Goal: Task Accomplishment & Management: Complete application form

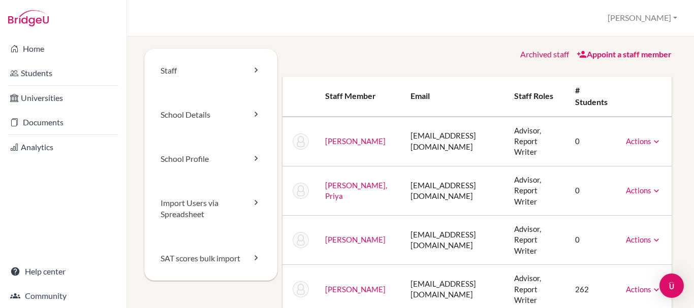
click at [642, 186] on link "Actions" at bounding box center [644, 190] width 36 height 9
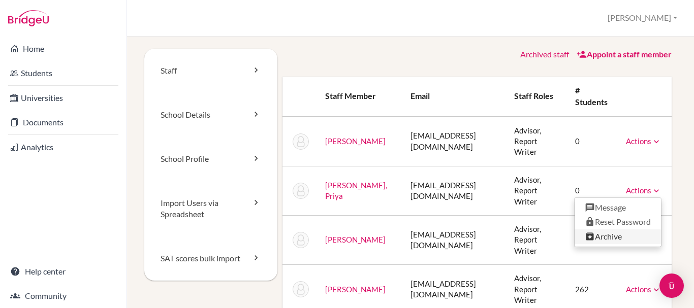
click at [609, 230] on link "Archive" at bounding box center [618, 237] width 86 height 15
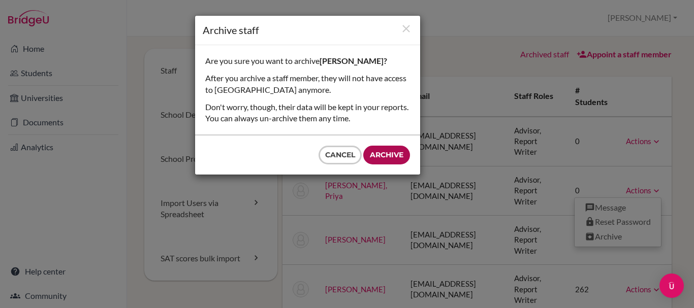
click at [386, 156] on input "Archive" at bounding box center [386, 155] width 47 height 19
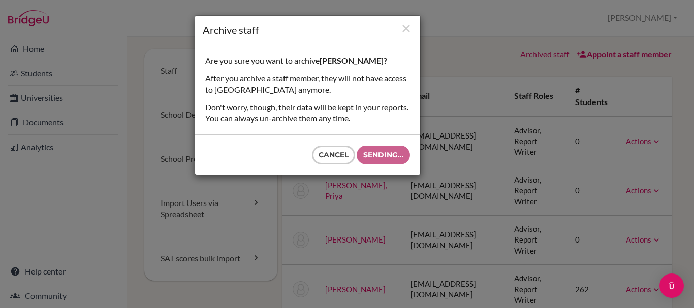
type input "Archive"
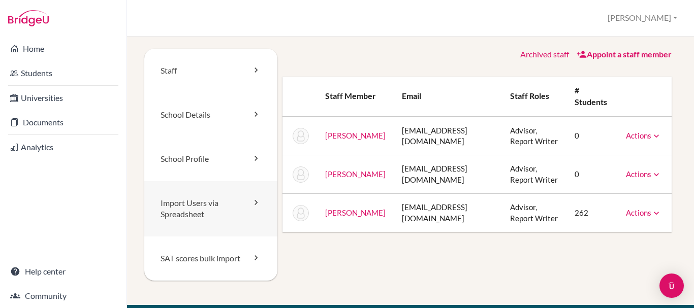
click at [244, 204] on link "Import Users via Spreadsheet" at bounding box center [210, 209] width 133 height 56
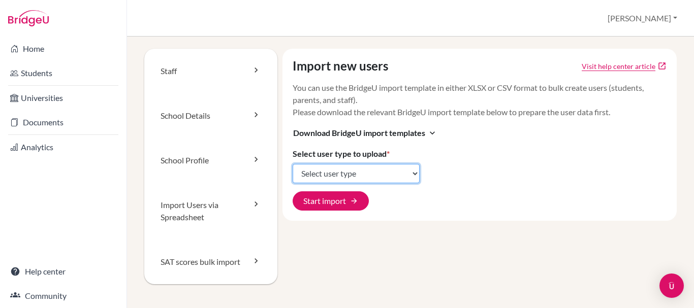
click at [390, 175] on select "Select user type Students Students and parents Parents Advisors Report writers" at bounding box center [356, 173] width 127 height 19
select select "student_parents"
click at [293, 164] on select "Select user type Students Students and parents Parents Advisors Report writers" at bounding box center [356, 173] width 127 height 19
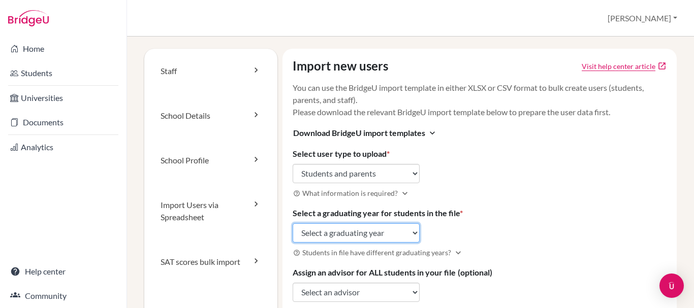
click at [363, 237] on select "Select a graduating year [DATE] 2025 2026 2027 2028 2029" at bounding box center [356, 233] width 127 height 19
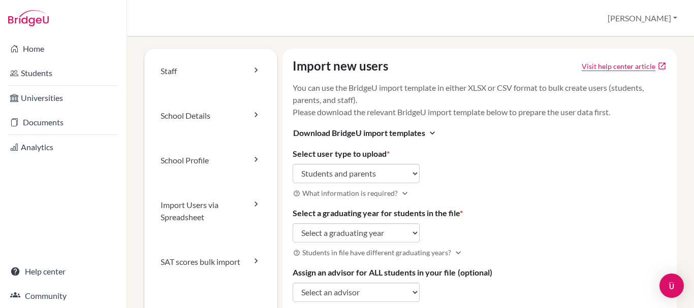
click at [511, 228] on div "Import new users Visit help center article open_in_new You can use the BridgeU …" at bounding box center [479, 202] width 394 height 307
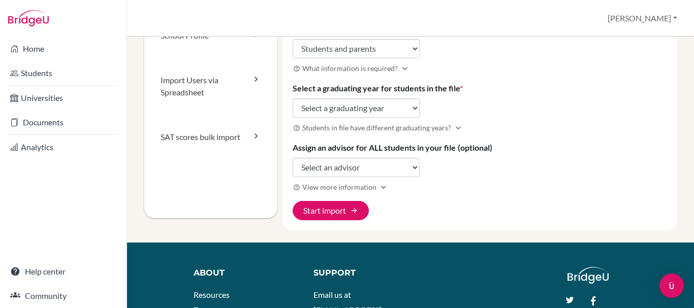
scroll to position [125, 0]
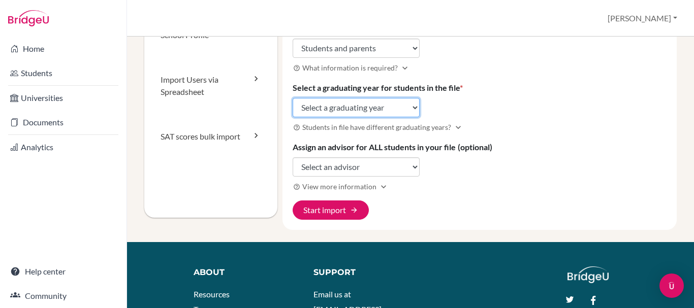
click at [368, 110] on select "Select a graduating year [DATE] 2025 2026 2027 2028 2029" at bounding box center [356, 107] width 127 height 19
click at [386, 112] on select "Select a graduating year [DATE] 2025 2026 2027 2028 2029" at bounding box center [356, 107] width 127 height 19
select select "2027"
click at [293, 98] on select "Select a graduating year [DATE] 2025 2026 2027 2028 2029" at bounding box center [356, 107] width 127 height 19
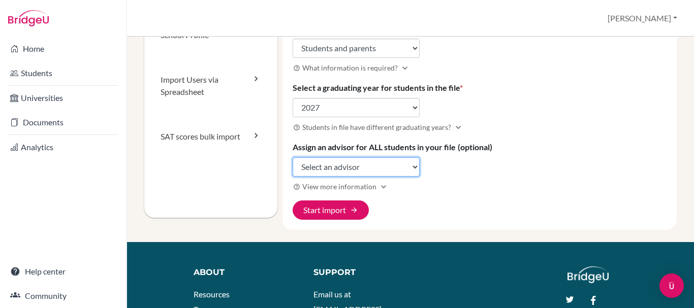
click at [362, 171] on select "Select an advisor [PERSON_NAME] [PERSON_NAME] [PERSON_NAME]" at bounding box center [356, 166] width 127 height 19
select select "341810"
click at [293, 157] on select "Select an advisor [PERSON_NAME] [PERSON_NAME] [PERSON_NAME]" at bounding box center [356, 166] width 127 height 19
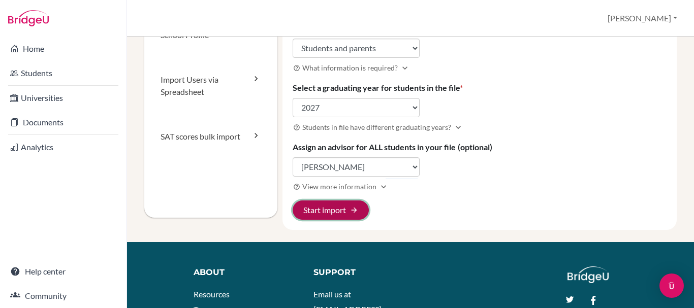
click at [337, 212] on button "Start import arrow_forward" at bounding box center [331, 210] width 76 height 19
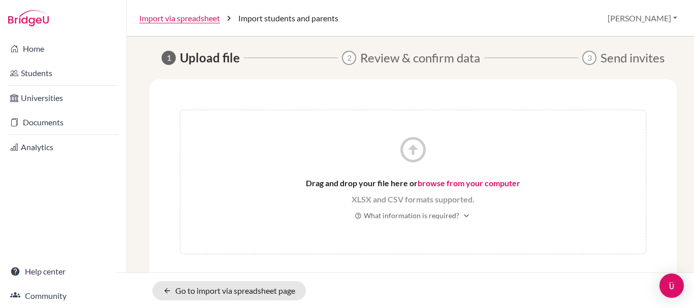
click at [408, 150] on icon "arrow_circle_up" at bounding box center [413, 150] width 30 height 30
click at [453, 181] on link "browse from your computer" at bounding box center [469, 183] width 103 height 10
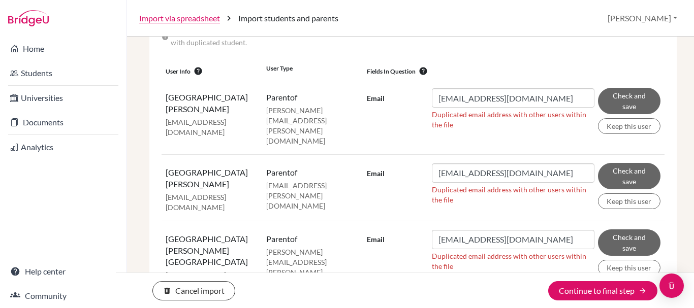
scroll to position [180, 0]
click at [626, 126] on button "Keep this user" at bounding box center [629, 126] width 62 height 16
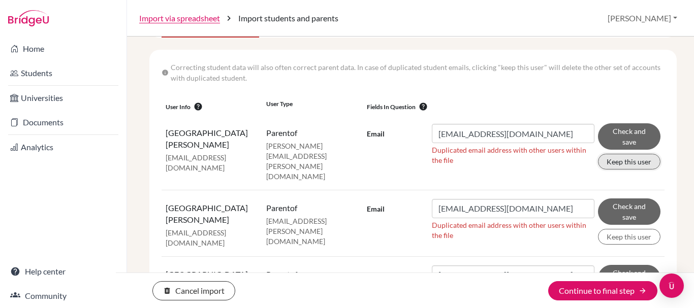
scroll to position [216, 0]
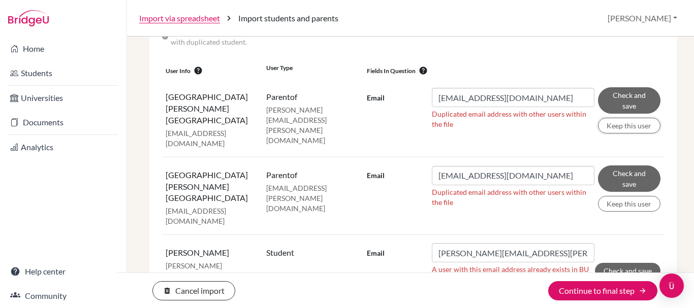
click at [626, 126] on button "Keep this user" at bounding box center [629, 126] width 62 height 16
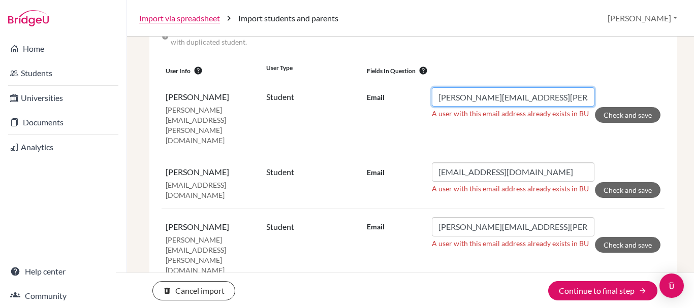
click at [435, 95] on input "aadit.dedhia@dbis.in" at bounding box center [513, 96] width 163 height 19
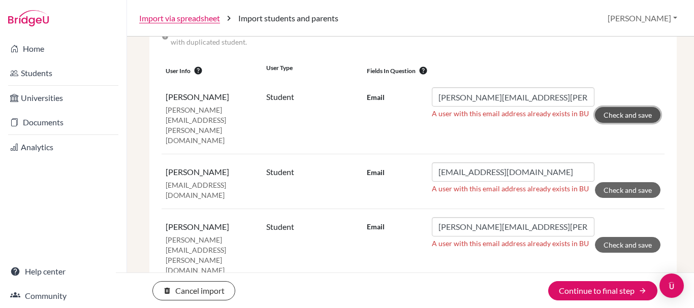
click at [615, 116] on button "Check and save" at bounding box center [628, 115] width 66 height 16
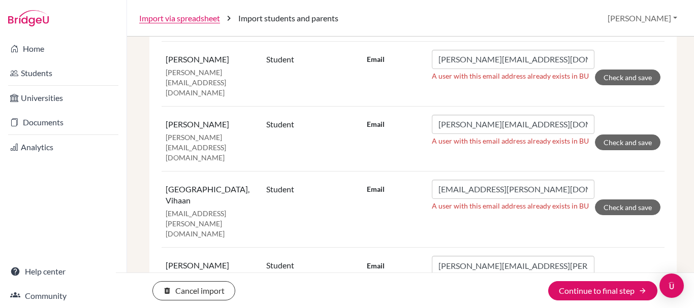
scroll to position [716, 0]
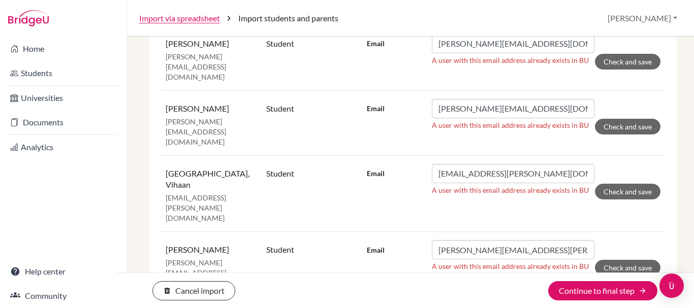
click at [627, 260] on button "Check and save" at bounding box center [628, 268] width 66 height 16
click at [620, 155] on td "Email vihaan.kenia@dbis.in A user with this email address already exists in BU …" at bounding box center [514, 193] width 302 height 77
click at [620, 184] on button "Check and save" at bounding box center [628, 192] width 66 height 16
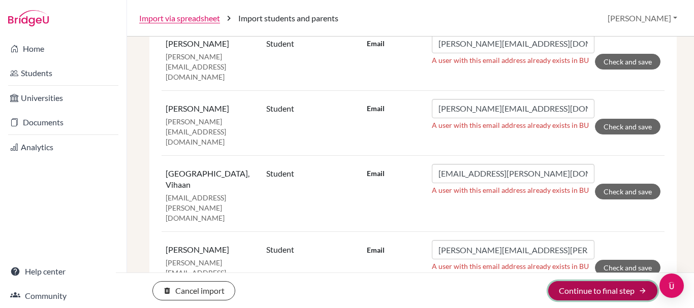
click at [604, 292] on button "Continue to final step arrow_forward" at bounding box center [602, 290] width 109 height 19
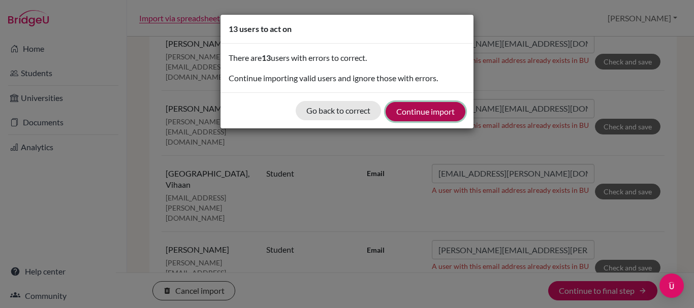
click at [432, 111] on button "Continue import" at bounding box center [426, 111] width 80 height 19
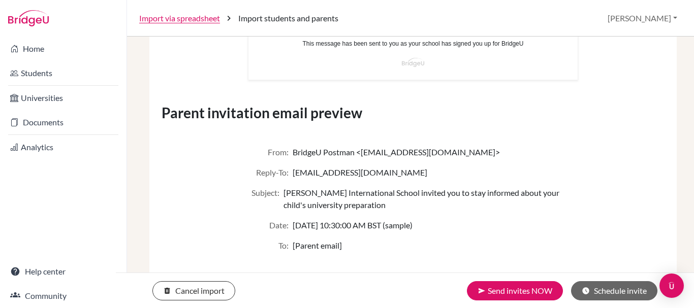
scroll to position [849, 0]
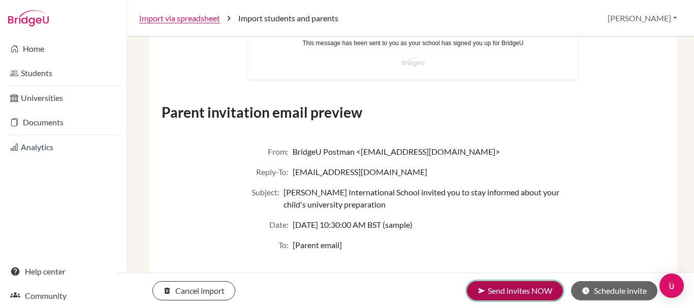
click at [523, 290] on button "send Send invites NOW" at bounding box center [515, 290] width 96 height 19
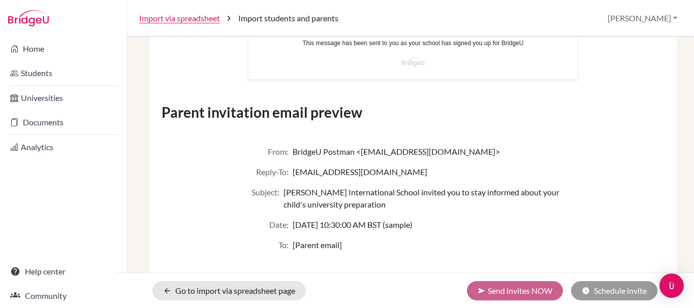
scroll to position [803, 0]
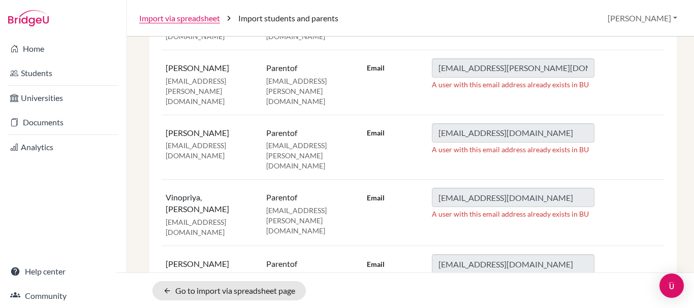
scroll to position [4036, 0]
